Goal: Task Accomplishment & Management: Complete application form

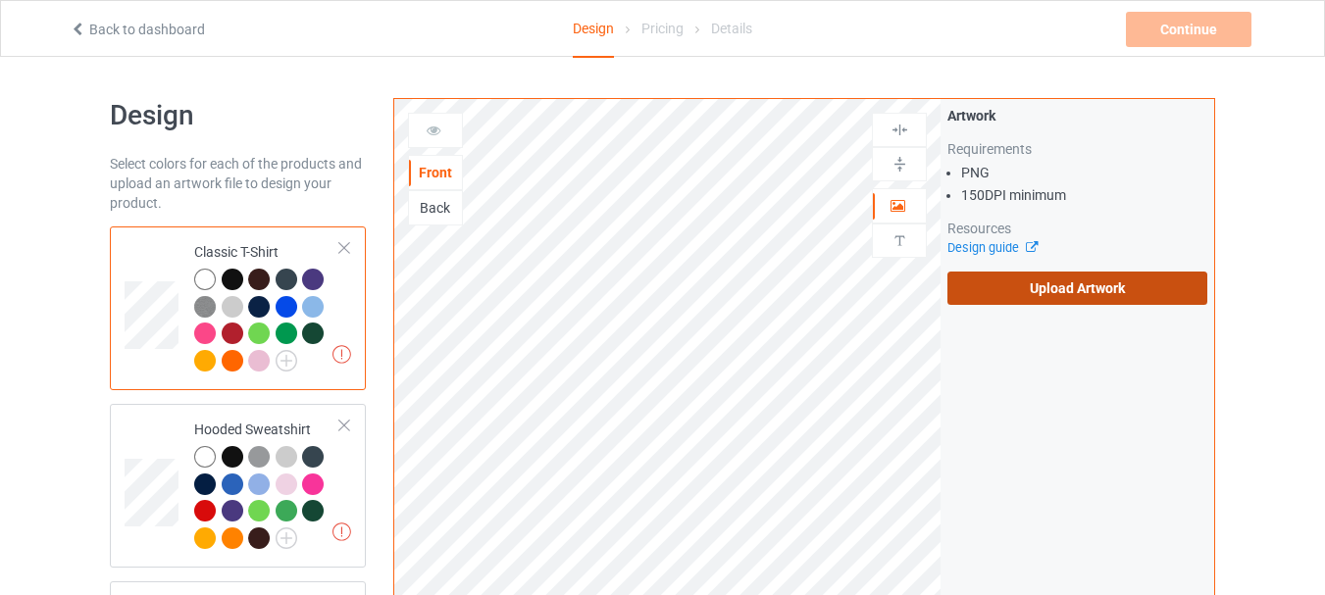
click at [1015, 287] on label "Upload Artwork" at bounding box center [1077, 288] width 260 height 33
click at [0, 0] on input "Upload Artwork" at bounding box center [0, 0] width 0 height 0
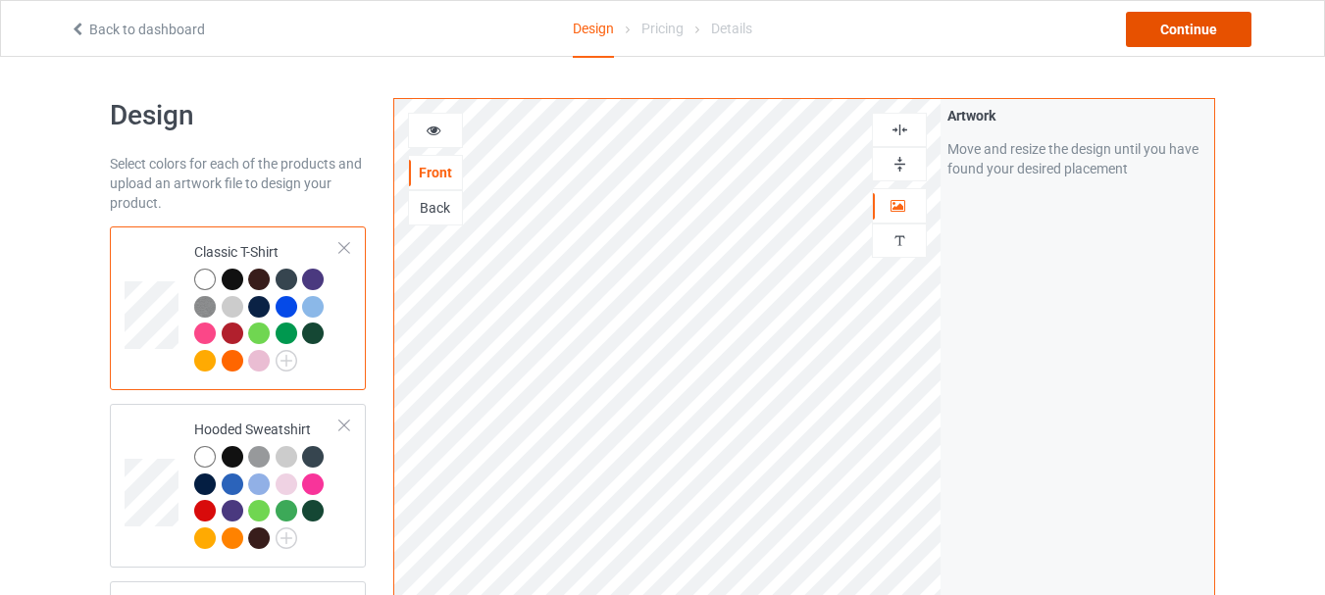
click at [1179, 36] on div "Continue" at bounding box center [1187, 29] width 125 height 35
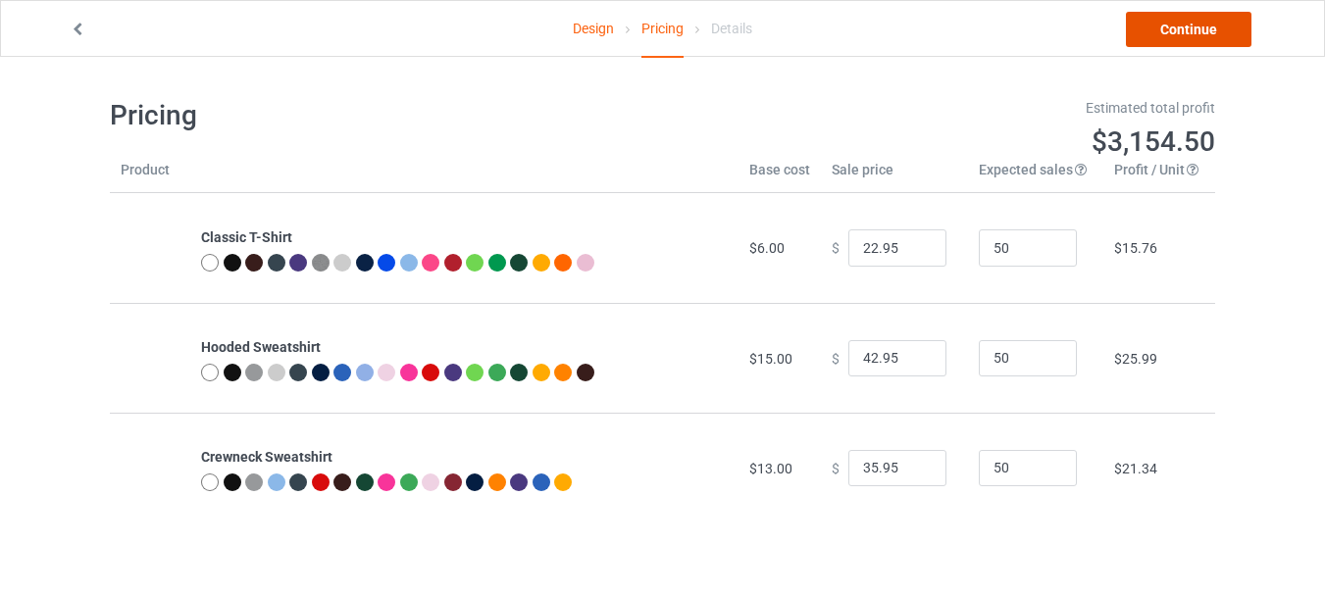
click at [1163, 22] on link "Continue" at bounding box center [1187, 29] width 125 height 35
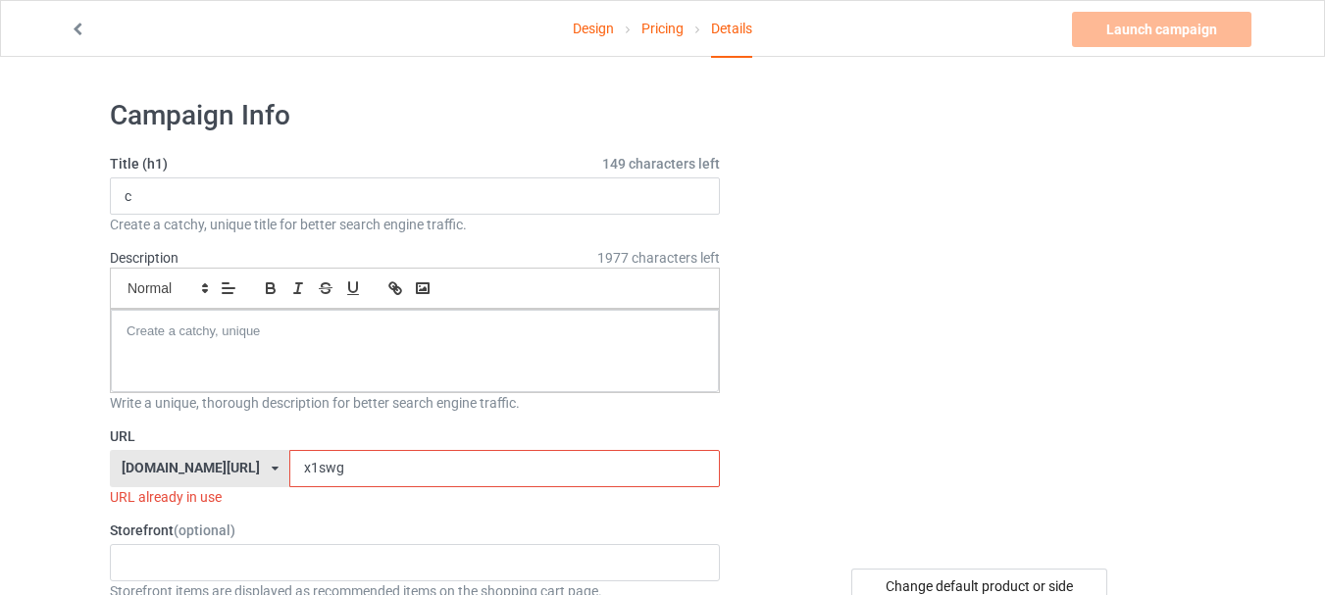
click at [380, 467] on input "x1swg" at bounding box center [503, 468] width 429 height 37
type input "x1swg00"
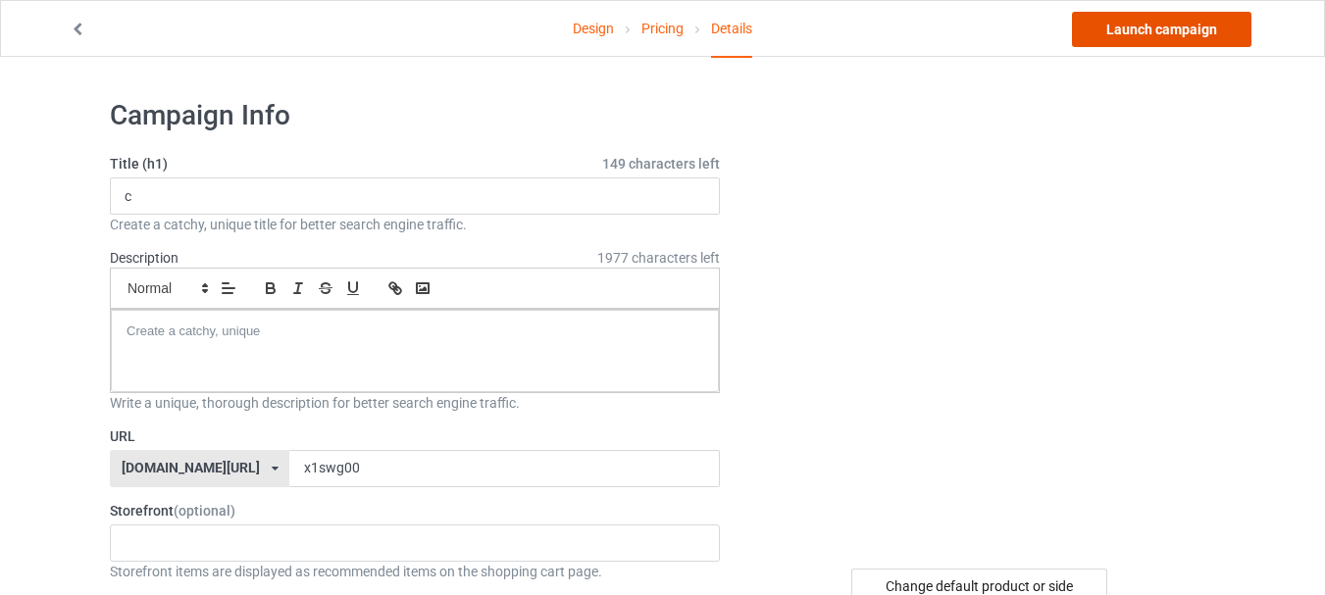
click at [1145, 32] on link "Launch campaign" at bounding box center [1161, 29] width 179 height 35
